Goal: Find specific page/section: Find specific page/section

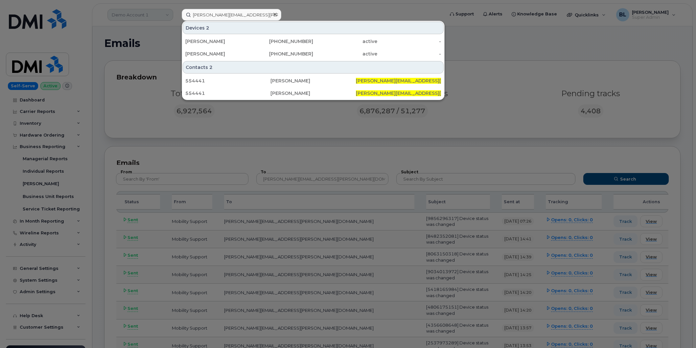
scroll to position [486, 0]
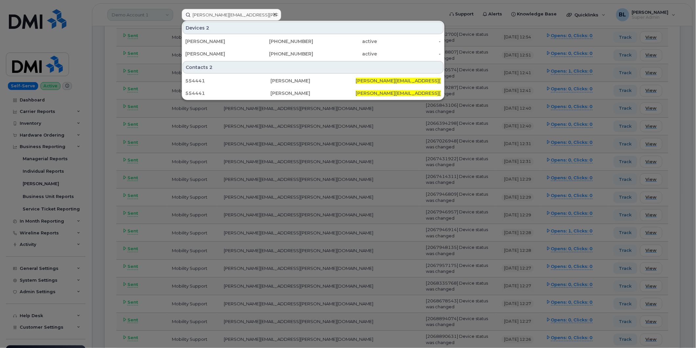
click at [116, 19] on div at bounding box center [348, 174] width 696 height 348
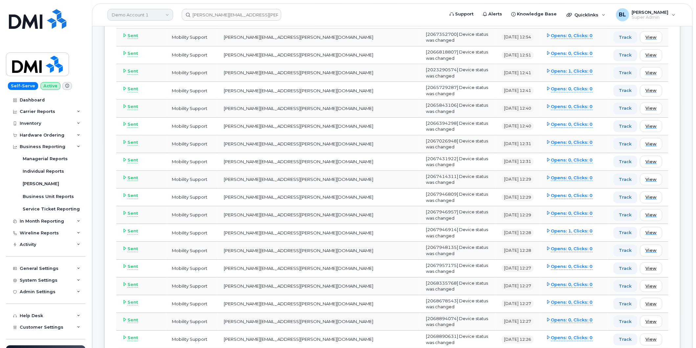
click at [137, 16] on link "Demo Account 1" at bounding box center [140, 15] width 66 height 12
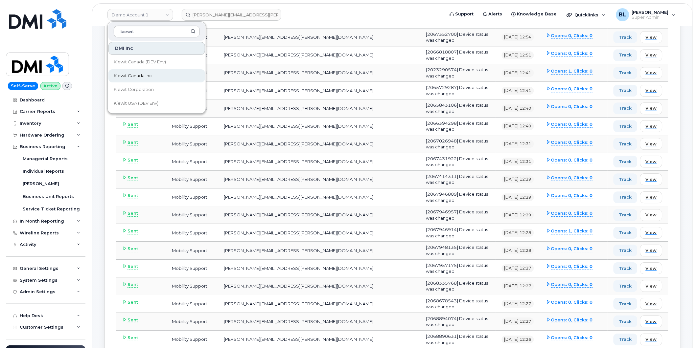
type input "kiewit"
drag, startPoint x: 145, startPoint y: 80, endPoint x: 172, endPoint y: 92, distance: 29.4
click at [145, 80] on link "Kiewit Canada Inc" at bounding box center [156, 75] width 97 height 13
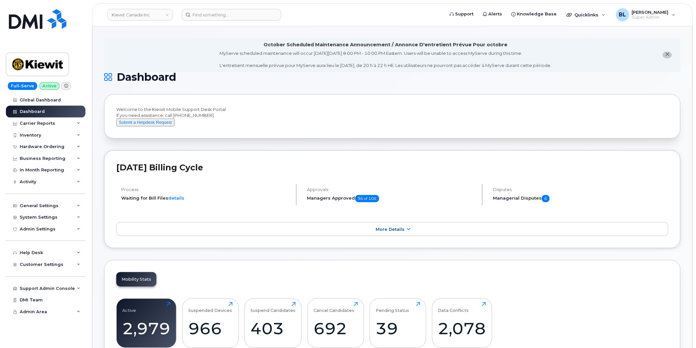
drag, startPoint x: 144, startPoint y: 53, endPoint x: 129, endPoint y: 87, distance: 36.5
click at [144, 53] on li "October Scheduled Maintenance Announcement / Annonce D'entretient Prévue Pour o…" at bounding box center [392, 55] width 576 height 34
click at [64, 215] on div "System Settings" at bounding box center [45, 218] width 79 height 12
click at [64, 171] on div "In Month Reporting" at bounding box center [45, 170] width 79 height 12
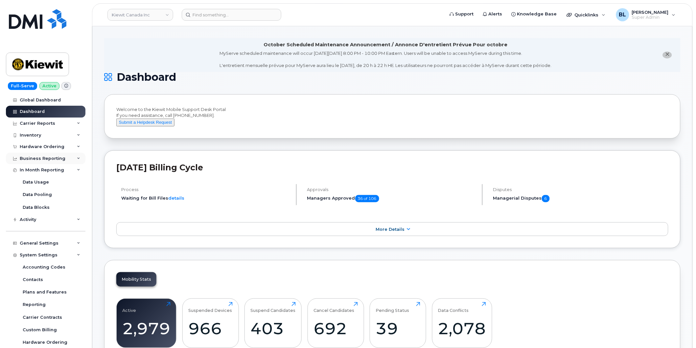
click at [67, 156] on div "Business Reporting" at bounding box center [45, 159] width 79 height 12
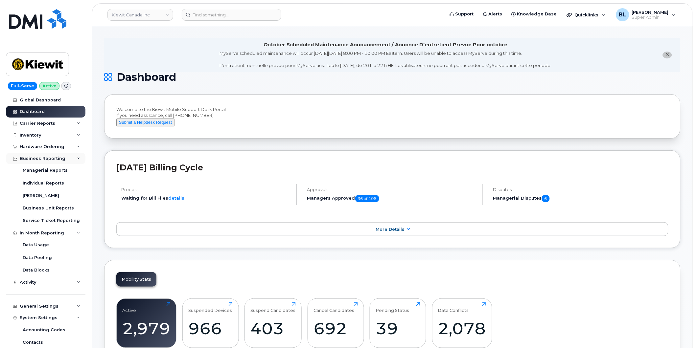
click at [66, 156] on div "Business Reporting" at bounding box center [45, 159] width 79 height 12
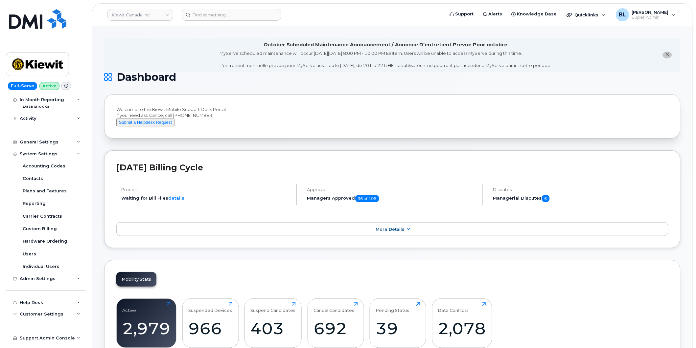
scroll to position [120, 0]
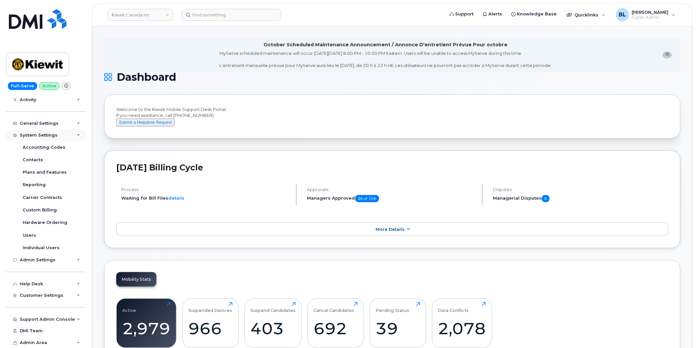
click at [47, 136] on div "System Settings" at bounding box center [39, 135] width 38 height 5
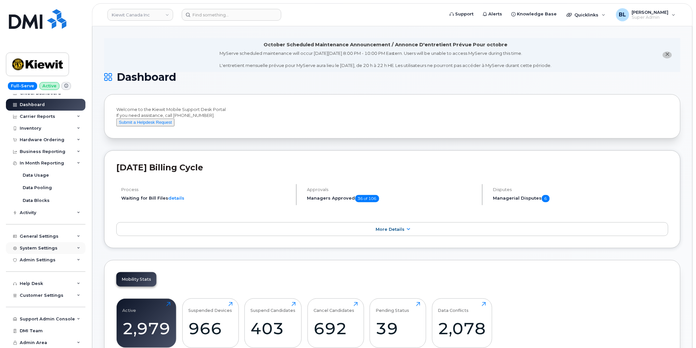
scroll to position [7, 0]
click at [58, 300] on div "Customer Settings" at bounding box center [45, 296] width 79 height 12
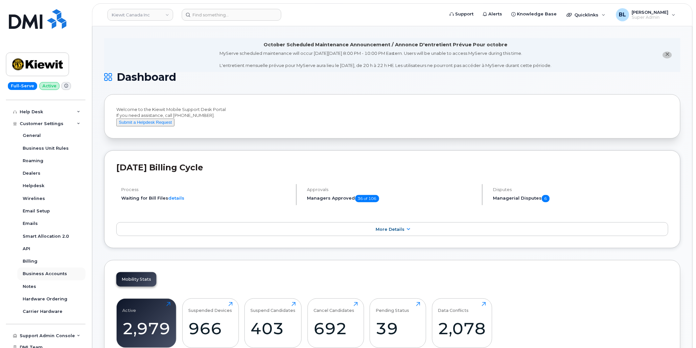
scroll to position [195, 0]
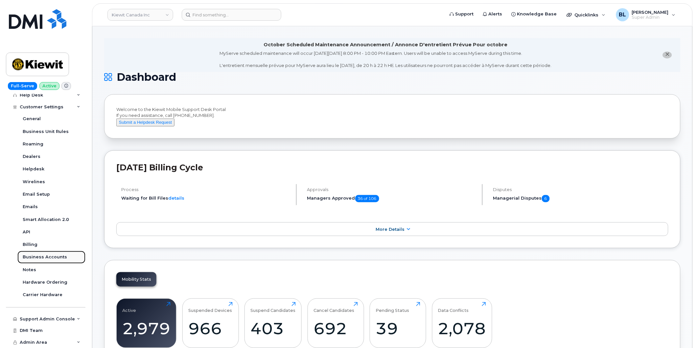
click at [58, 257] on div "Business Accounts" at bounding box center [45, 257] width 44 height 6
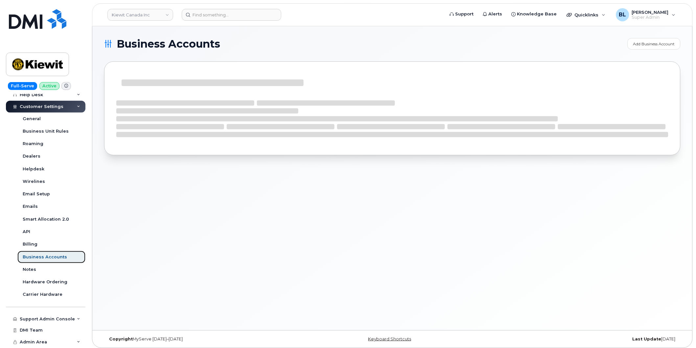
scroll to position [158, 0]
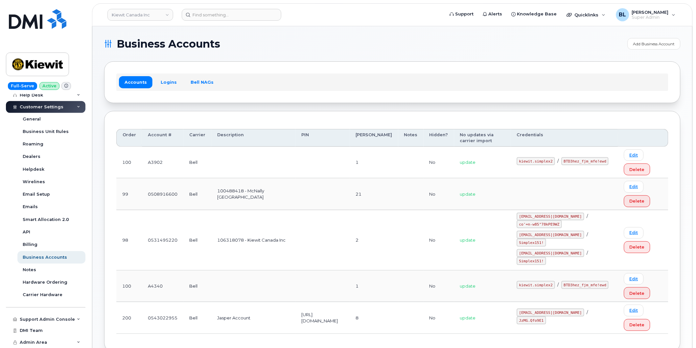
drag, startPoint x: 261, startPoint y: 166, endPoint x: 126, endPoint y: 88, distance: 156.2
click at [261, 166] on td at bounding box center [253, 163] width 84 height 32
click at [197, 85] on link "Bell NAGs" at bounding box center [202, 82] width 34 height 12
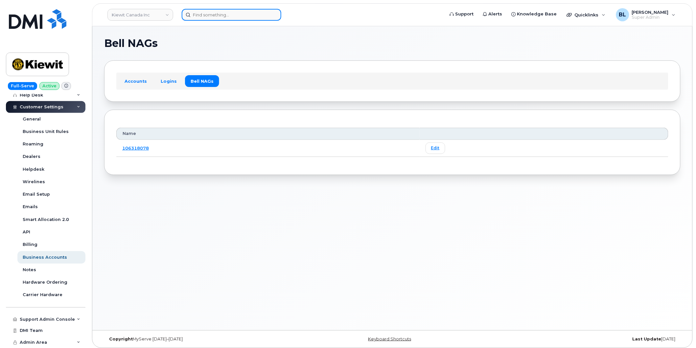
click at [238, 11] on input at bounding box center [232, 15] width 100 height 12
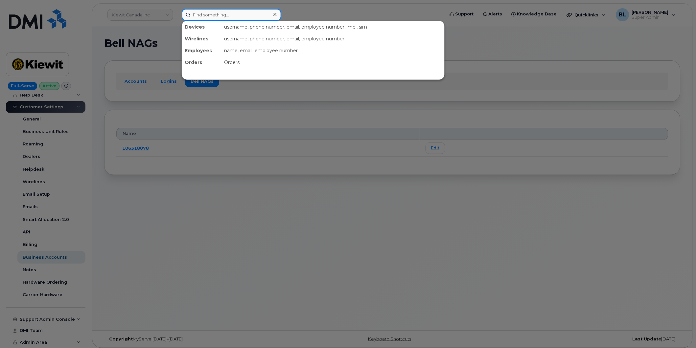
click at [240, 9] on input at bounding box center [232, 15] width 100 height 12
paste input "936-537-6308"
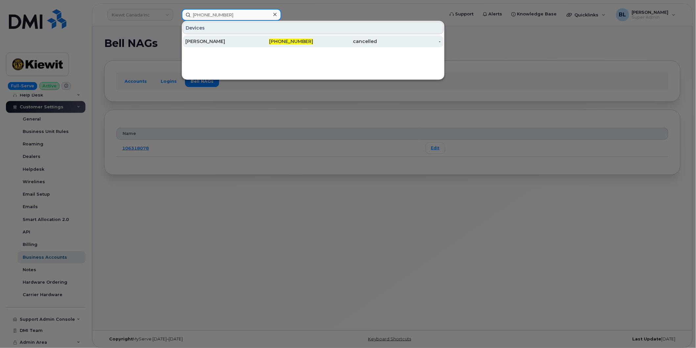
type input "936-537-6308"
click at [304, 41] on span "936-537-6308" at bounding box center [291, 41] width 44 height 6
